Goal: Check status: Check status

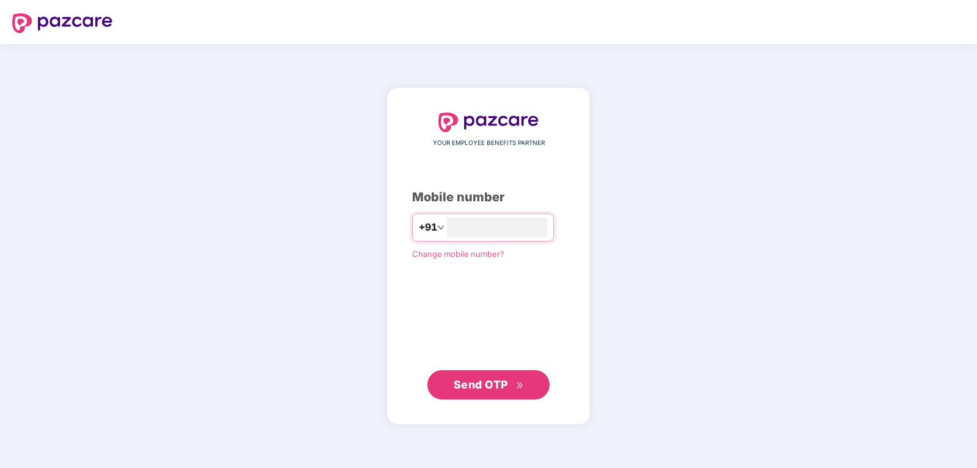
type input "**********"
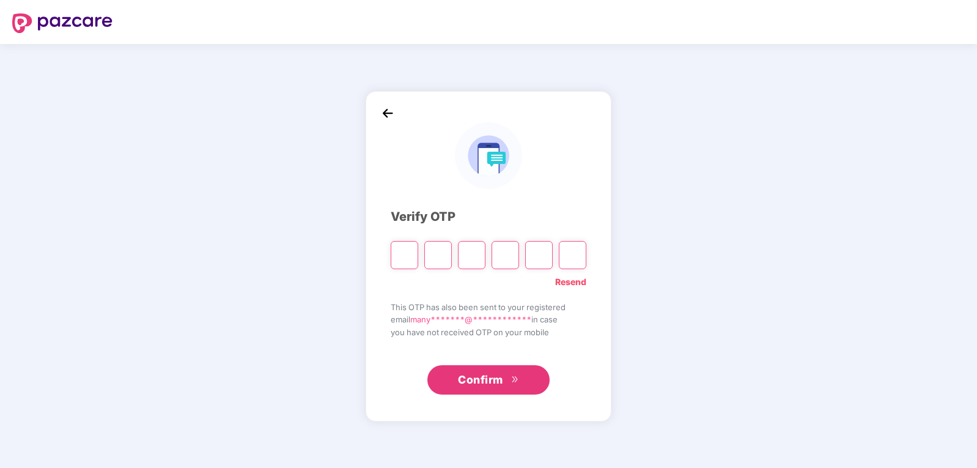
type input "*"
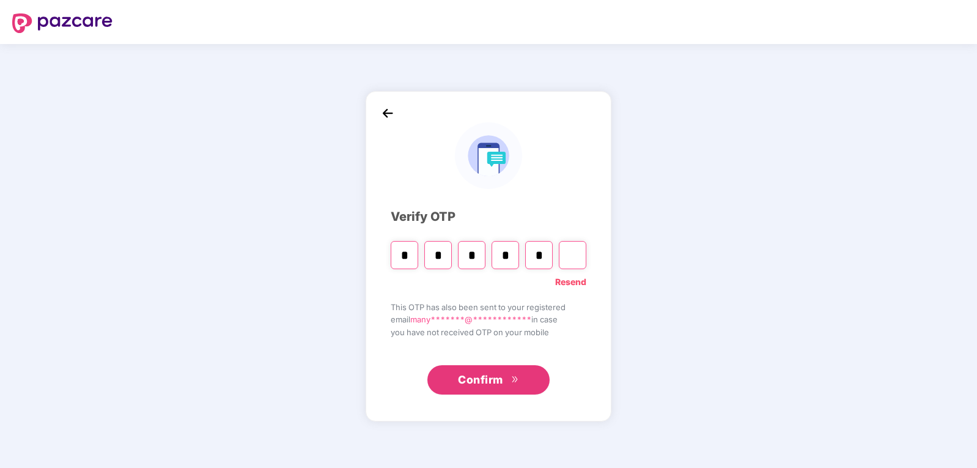
type input "*"
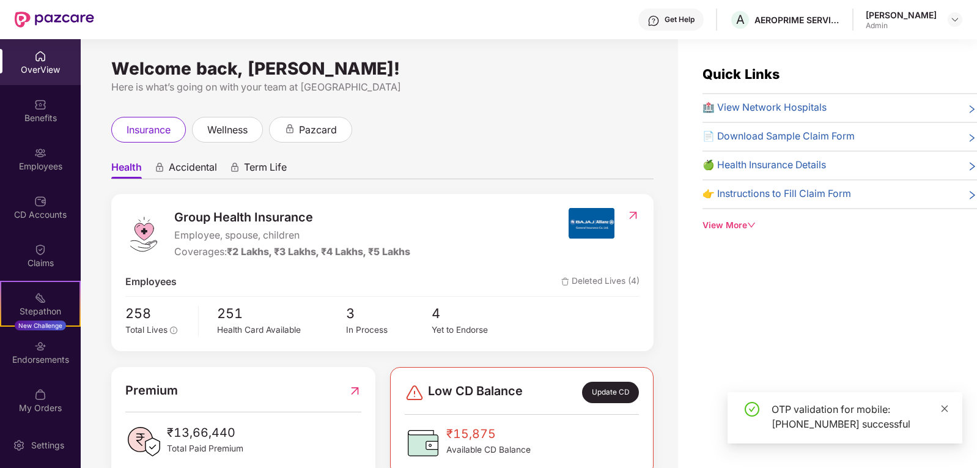
click at [943, 411] on icon "close" at bounding box center [944, 408] width 9 height 9
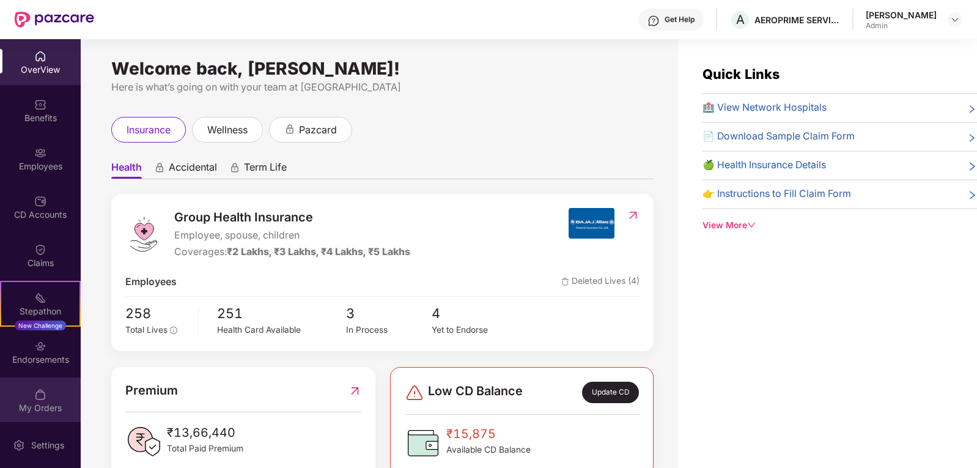
click at [32, 402] on div "My Orders" at bounding box center [40, 408] width 81 height 12
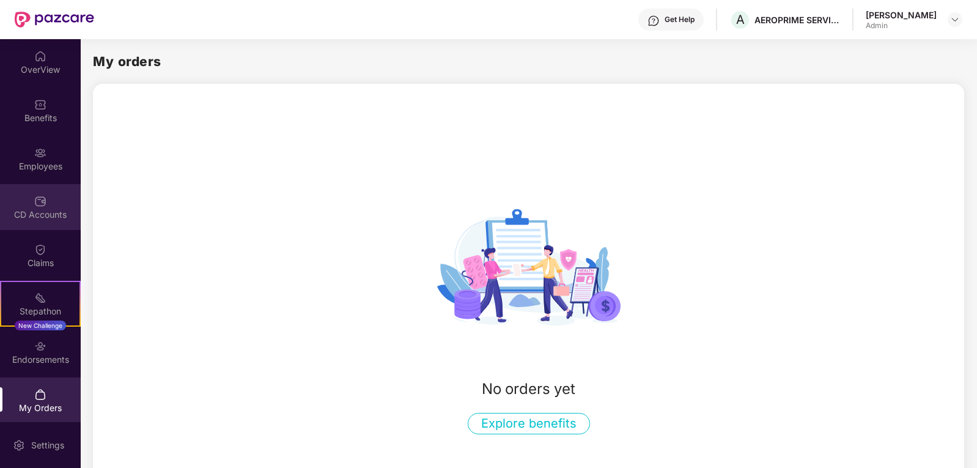
scroll to position [4, 0]
click at [35, 209] on div "CD Accounts" at bounding box center [40, 211] width 81 height 12
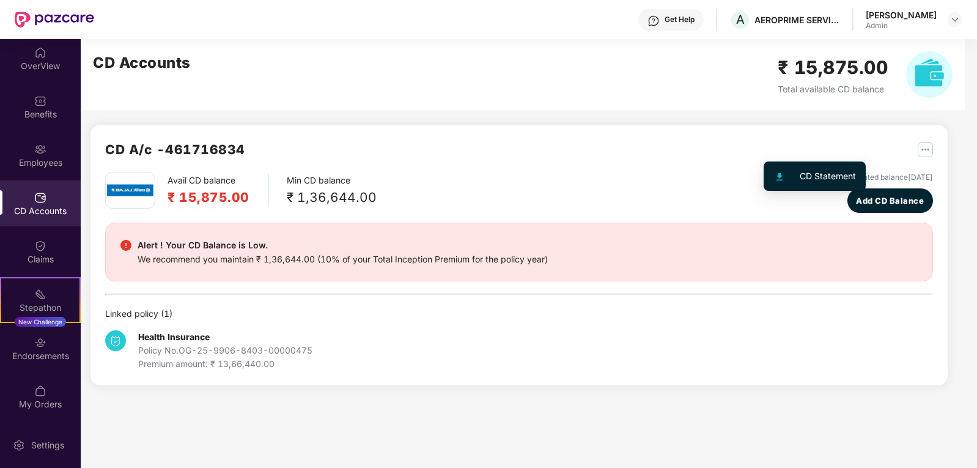
click at [918, 149] on img "button" at bounding box center [925, 149] width 15 height 15
click at [825, 177] on div "CD Statement" at bounding box center [828, 175] width 56 height 13
click at [335, 193] on div "₹ 1,36,644.00" at bounding box center [332, 197] width 90 height 20
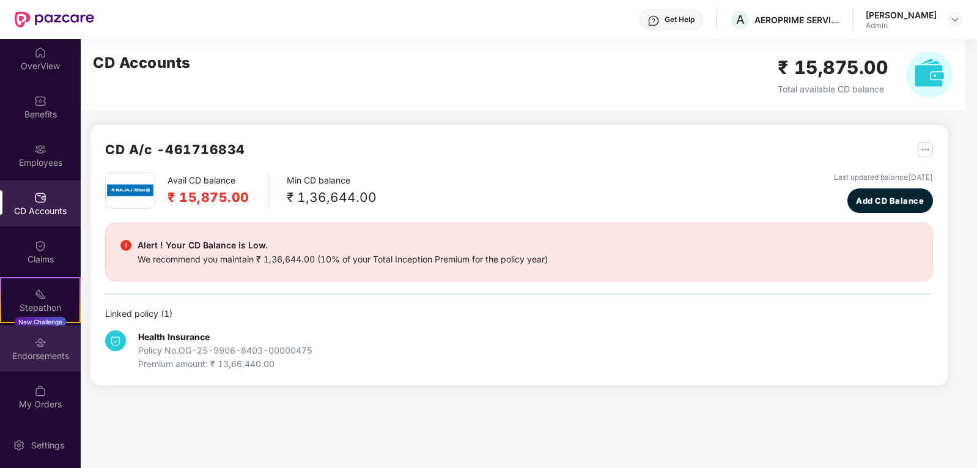
click at [39, 354] on div "Endorsements" at bounding box center [40, 356] width 81 height 12
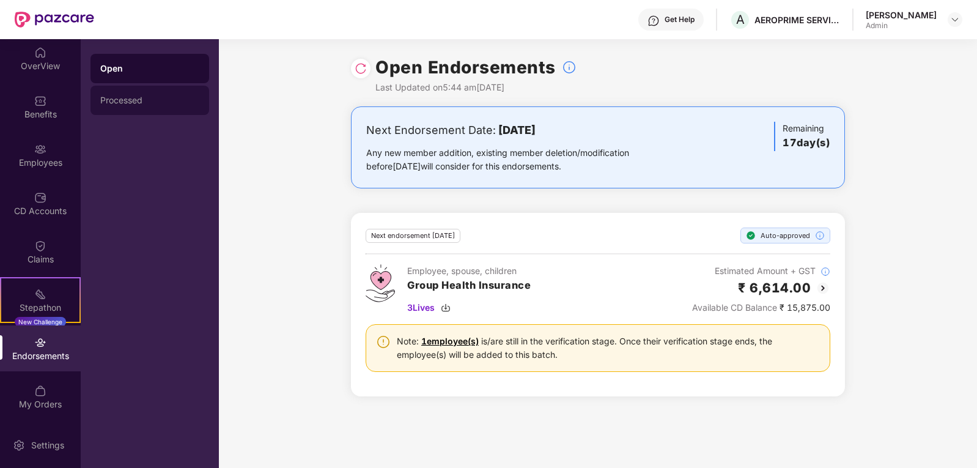
click at [135, 99] on div "Processed" at bounding box center [149, 100] width 99 height 10
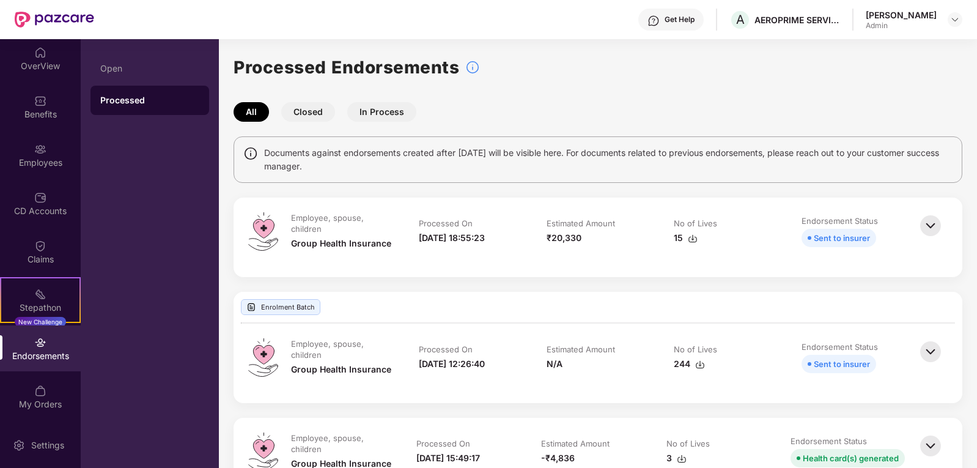
drag, startPoint x: 975, startPoint y: 196, endPoint x: 978, endPoint y: 257, distance: 60.6
click at [976, 257] on html "Get Help A AEROPRIME SERVICES PRIVATE LIMITED Manya Kakkar Admin OverView Benef…" at bounding box center [488, 234] width 977 height 468
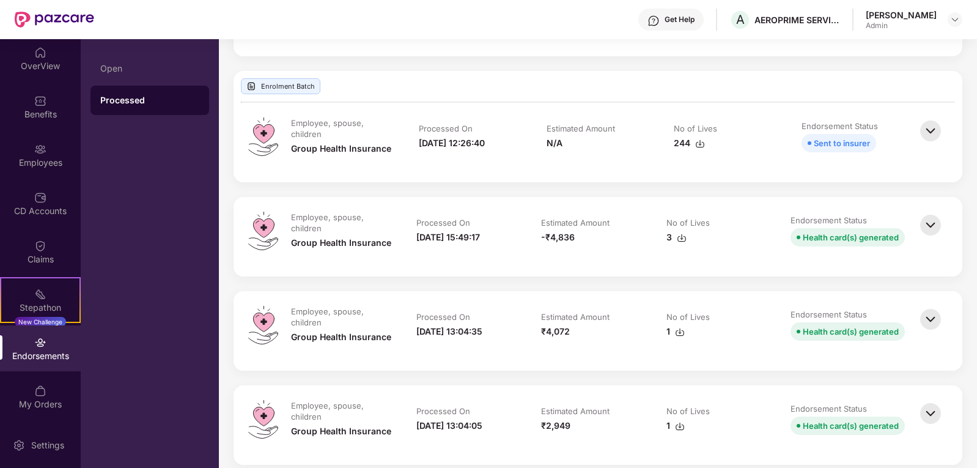
scroll to position [230, 0]
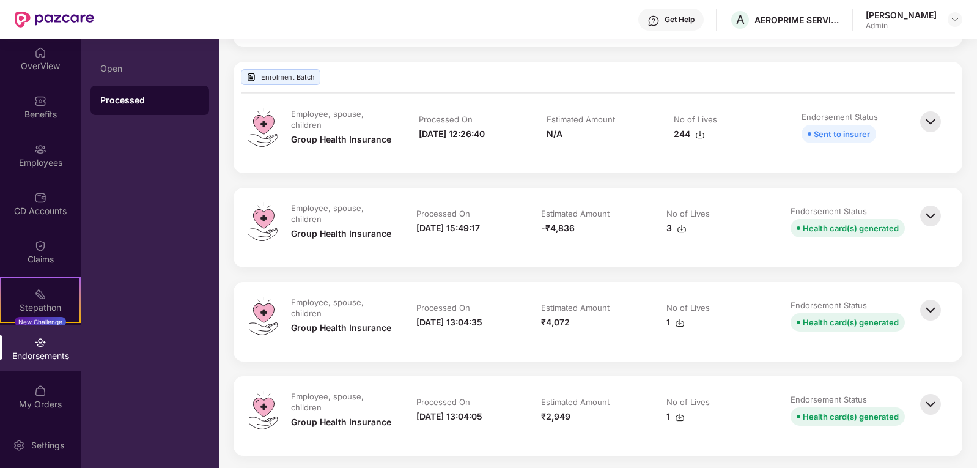
click at [928, 222] on img at bounding box center [930, 215] width 27 height 27
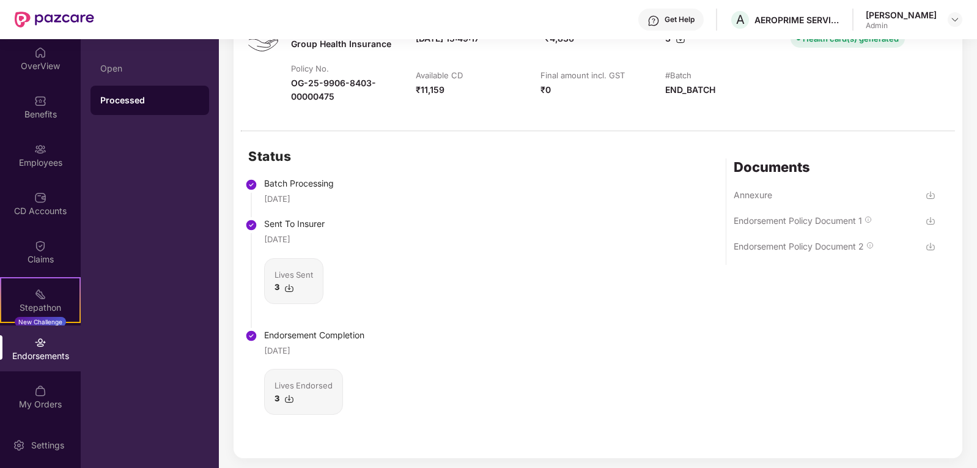
scroll to position [410, 0]
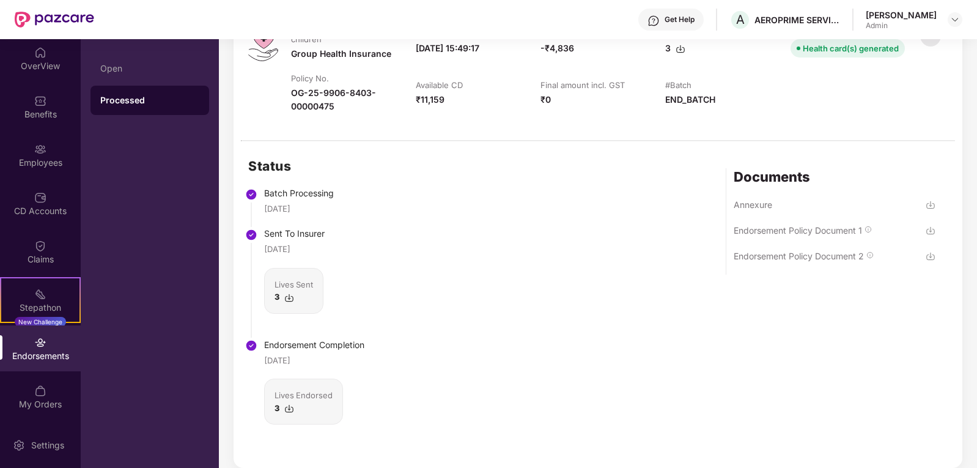
click at [930, 205] on img at bounding box center [931, 205] width 10 height 10
click at [928, 229] on img at bounding box center [931, 231] width 10 height 10
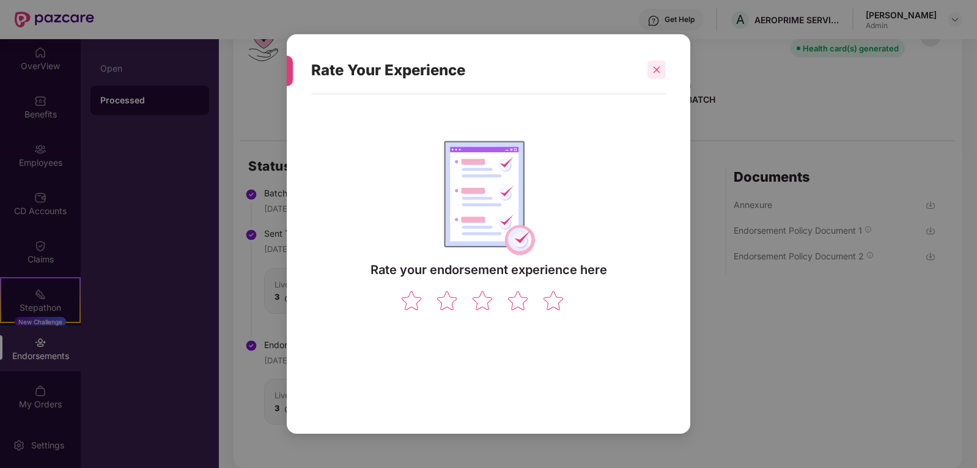
click at [665, 68] on div at bounding box center [657, 70] width 18 height 18
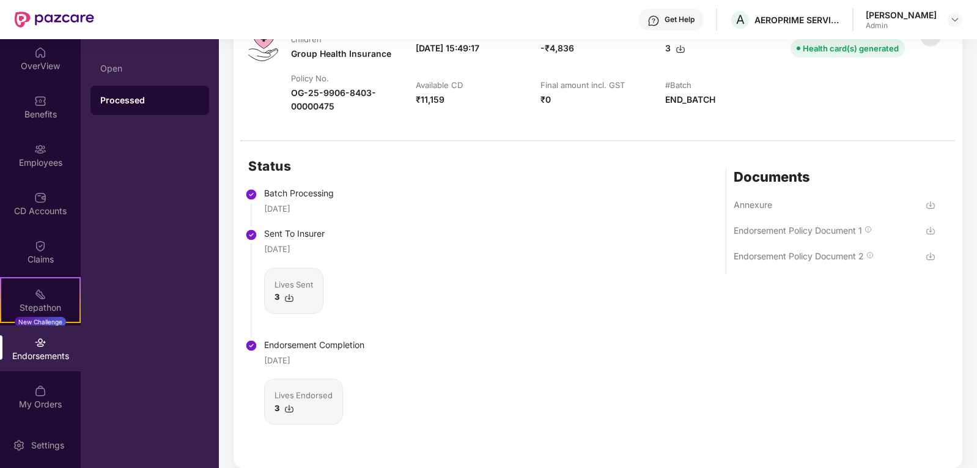
click at [932, 256] on img at bounding box center [931, 256] width 10 height 10
